Goal: Task Accomplishment & Management: Use online tool/utility

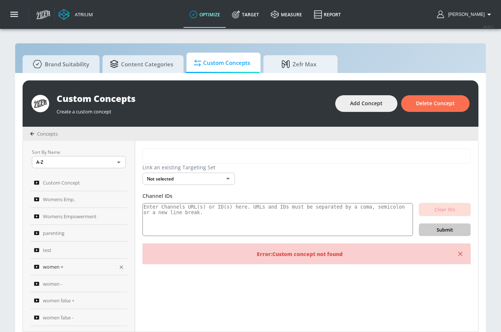
scroll to position [36, 0]
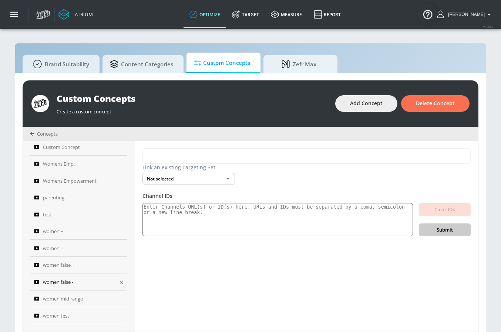
click at [64, 278] on span "women false -" at bounding box center [58, 281] width 30 height 9
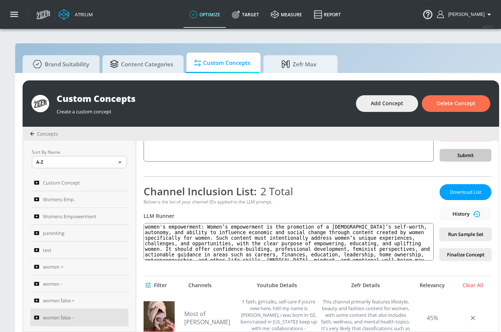
scroll to position [80, 0]
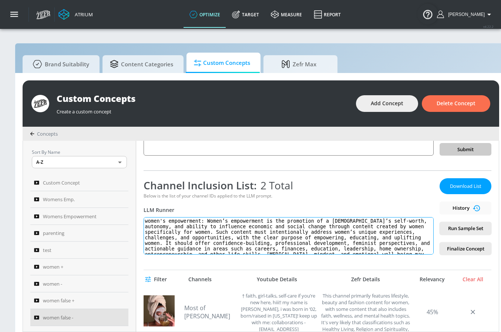
click at [204, 218] on textarea "women's empowerment: Women’s empowerment is the promotion of a [DEMOGRAPHIC_DAT…" at bounding box center [289, 235] width 290 height 37
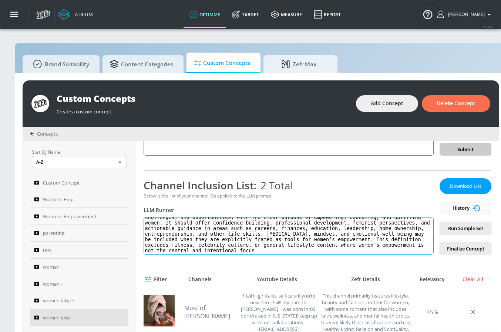
scroll to position [0, 0]
drag, startPoint x: 207, startPoint y: 220, endPoint x: 284, endPoint y: 283, distance: 99.5
click at [284, 283] on div "women false - Link an existing Targeting Set Not selected none ​ Channel IDs Cl…" at bounding box center [317, 236] width 363 height 191
paste textarea "women’s self-worth, autonomy, and influence over economic, personal, and social…"
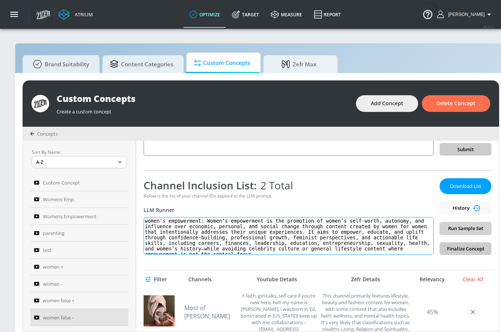
type textarea "women's empowerment: Women’s empowerment is the promotion of women’s self-worth…"
click at [461, 227] on span "Run Sample Set" at bounding box center [466, 228] width 40 height 9
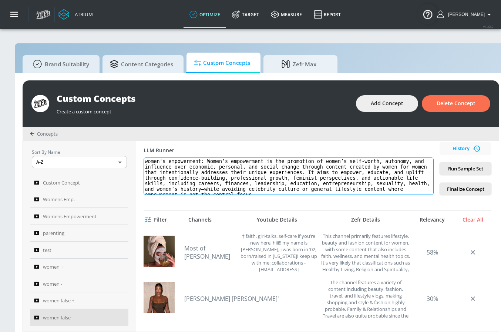
scroll to position [114, 0]
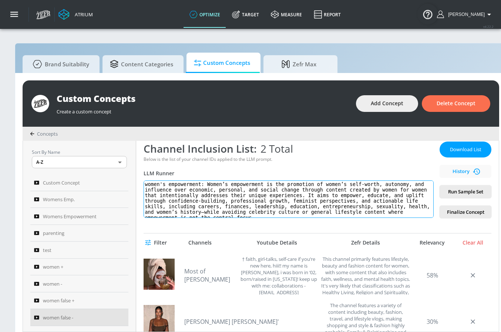
drag, startPoint x: 263, startPoint y: 183, endPoint x: 161, endPoint y: 143, distance: 109.3
click at [161, 143] on div "Channel Inclusion List: 2 Total Below is the list of your channel IDs applied t…" at bounding box center [318, 176] width 348 height 84
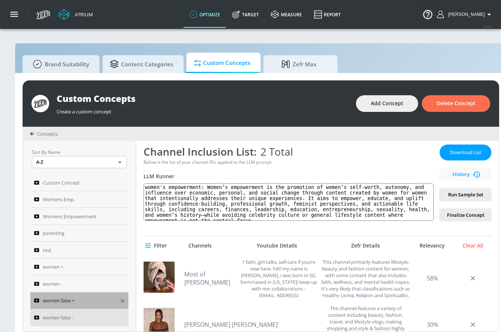
click at [76, 300] on div "women false +" at bounding box center [74, 300] width 81 height 9
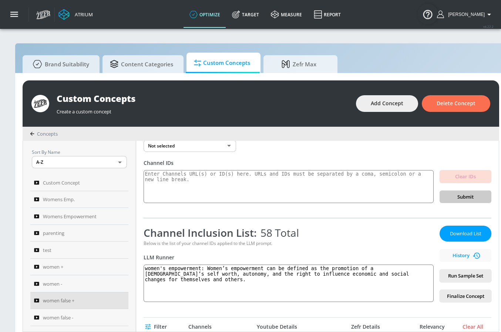
scroll to position [35, 0]
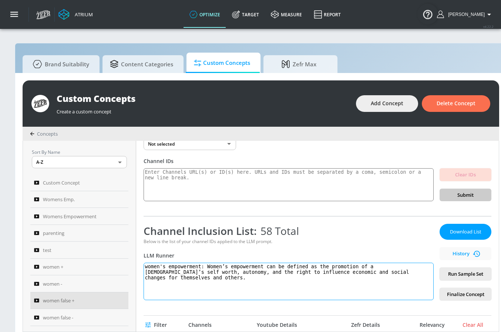
drag, startPoint x: 171, startPoint y: 278, endPoint x: 142, endPoint y: 266, distance: 31.2
click at [142, 266] on div "women false + Link an existing Targeting Set Not selected none ​ Channel IDs Cl…" at bounding box center [317, 236] width 363 height 191
paste textarea "is the promotion of women’s self-worth, autonomy, and influence over economic, …"
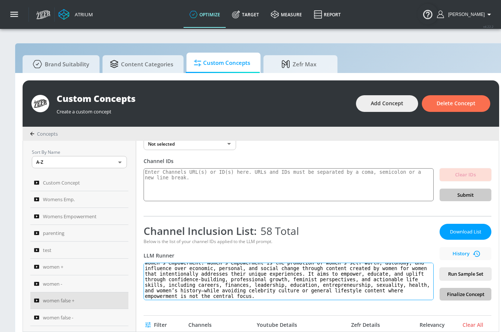
scroll to position [5, 0]
type textarea "women's empowerment: Women’s empowerment is the promotion of women’s self-worth…"
click at [463, 272] on span "Run Sample Set" at bounding box center [466, 274] width 40 height 9
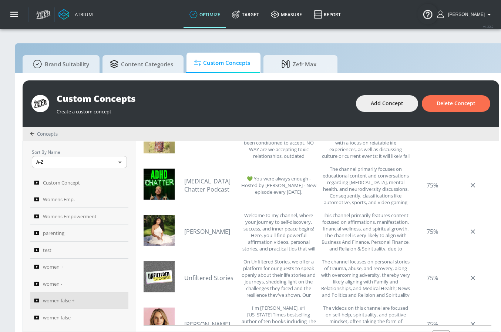
scroll to position [350, 0]
click at [278, 183] on div "💚 You were always enough - Hosted by [PERSON_NAME] - New episode every [DATE]." at bounding box center [279, 184] width 78 height 39
click at [207, 187] on link "[MEDICAL_DATA] Chatter Podcast" at bounding box center [210, 185] width 52 height 16
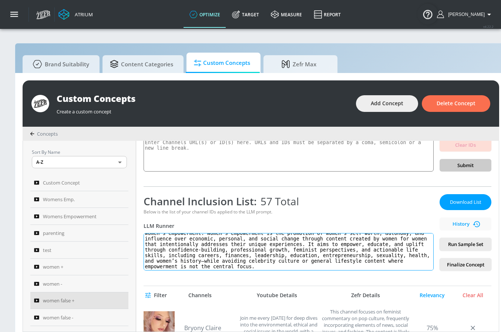
scroll to position [0, 0]
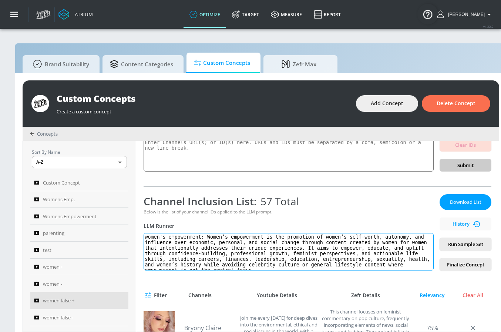
drag, startPoint x: 259, startPoint y: 268, endPoint x: 157, endPoint y: 231, distance: 108.9
click at [157, 231] on div "Channel Inclusion List: 57 Total Below is the list of your channel IDs applied …" at bounding box center [289, 232] width 290 height 77
